Goal: Download file/media

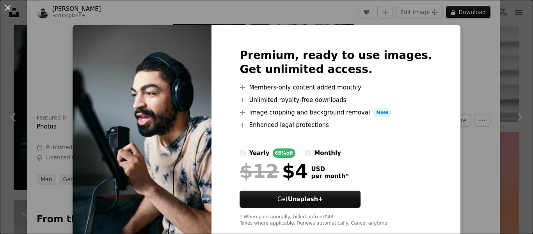
scroll to position [17, 0]
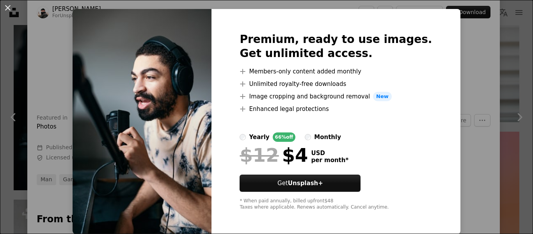
click at [466, 91] on div "An X shape Premium, ready to use images. Get unlimited access. A plus sign Memb…" at bounding box center [266, 117] width 533 height 234
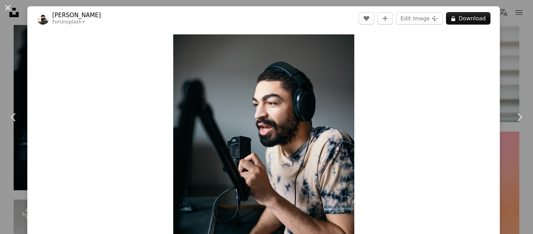
click at [3, 10] on button "An X shape" at bounding box center [7, 7] width 9 height 9
